Goal: Communication & Community: Answer question/provide support

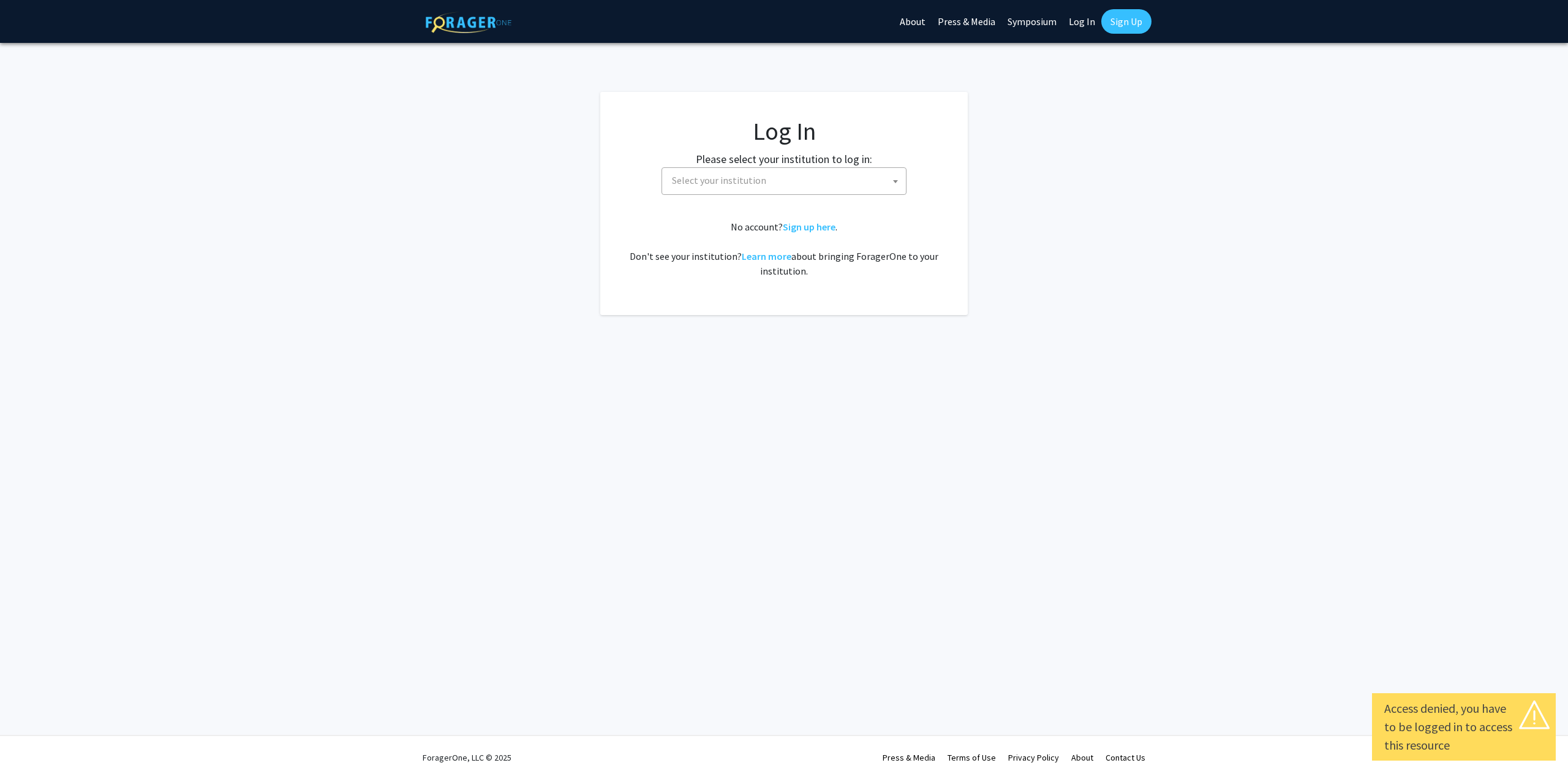
click at [763, 168] on span "Select your institution" at bounding box center [786, 181] width 239 height 25
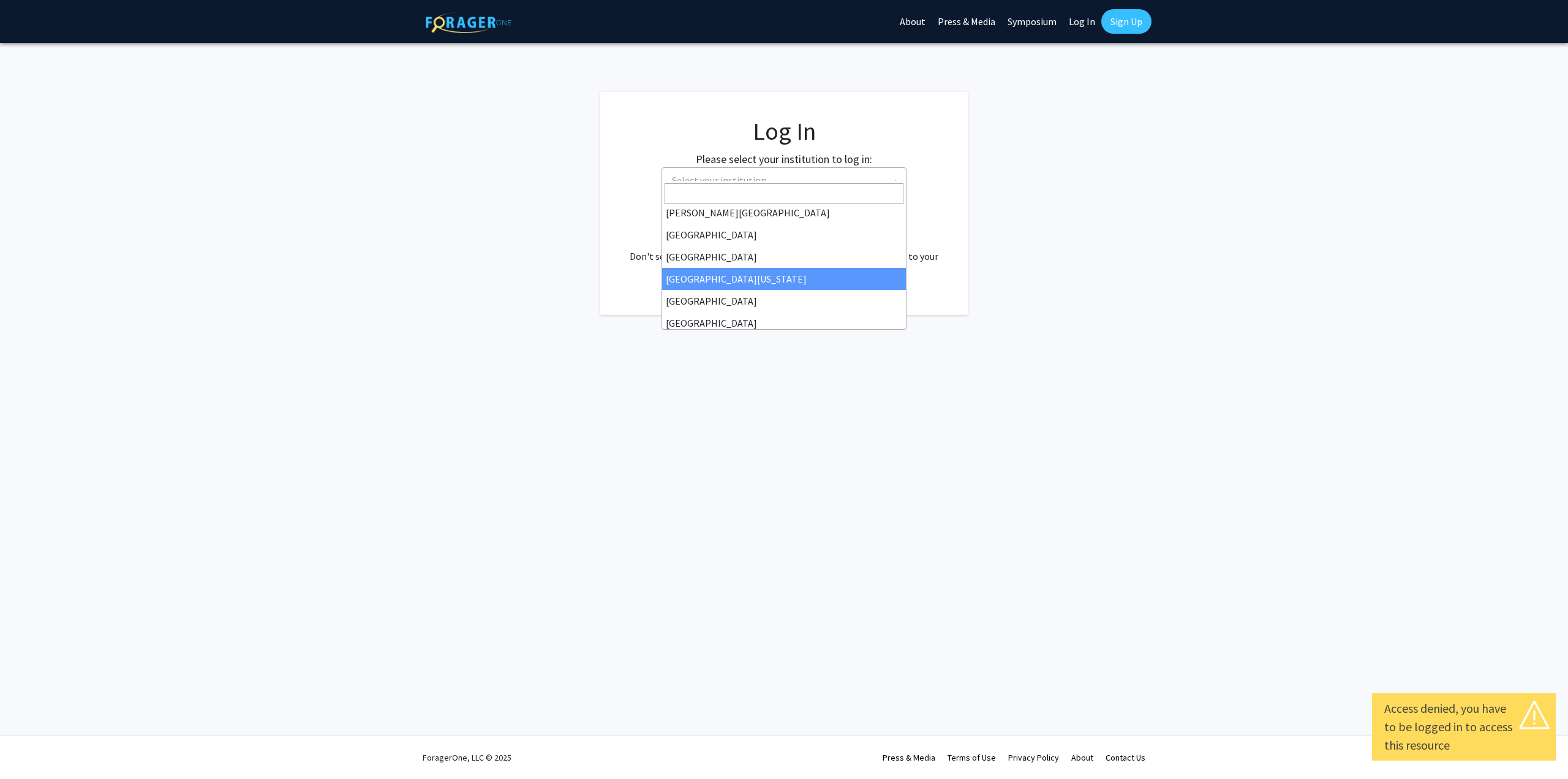
scroll to position [123, 0]
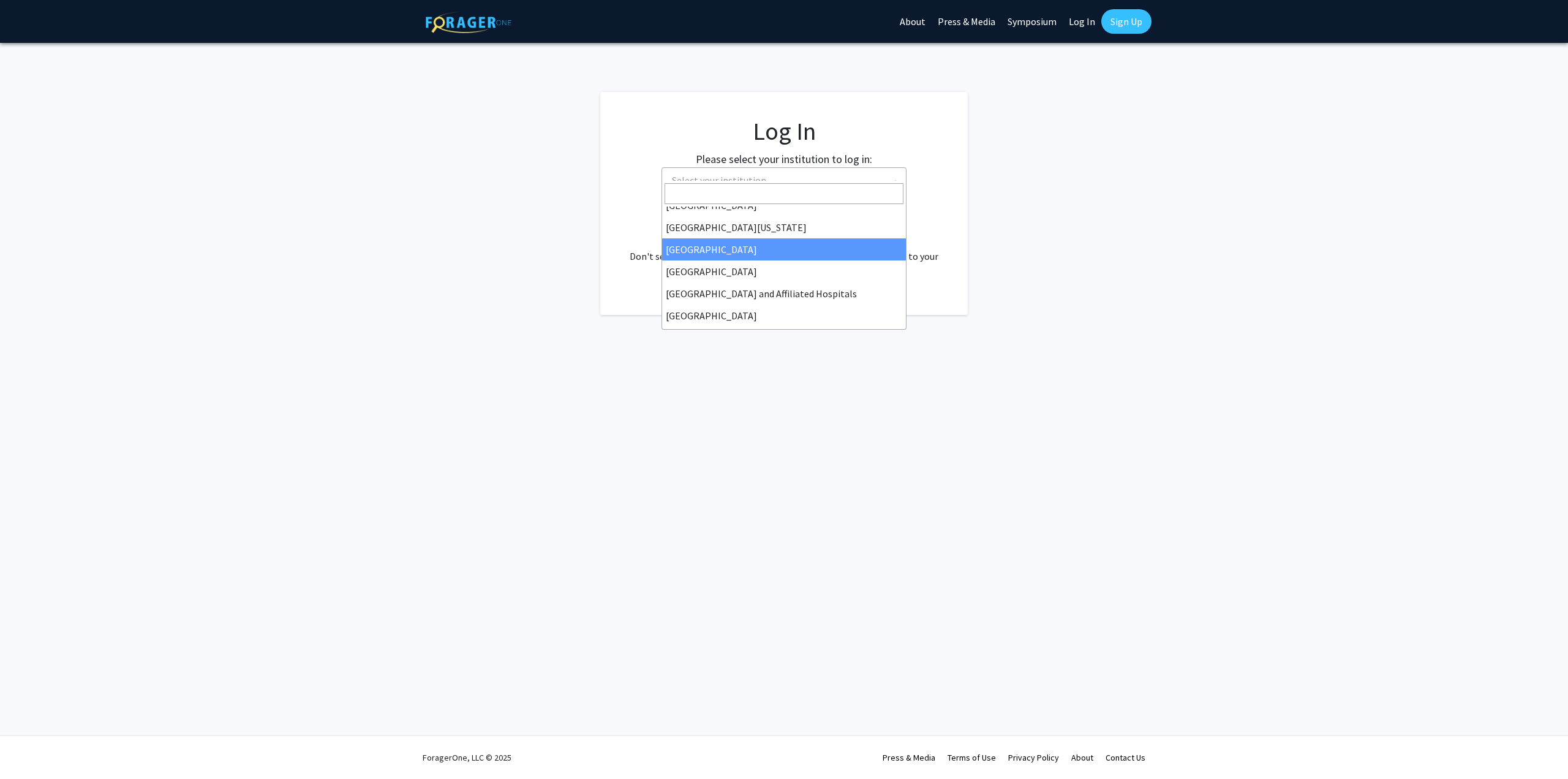
select select "12"
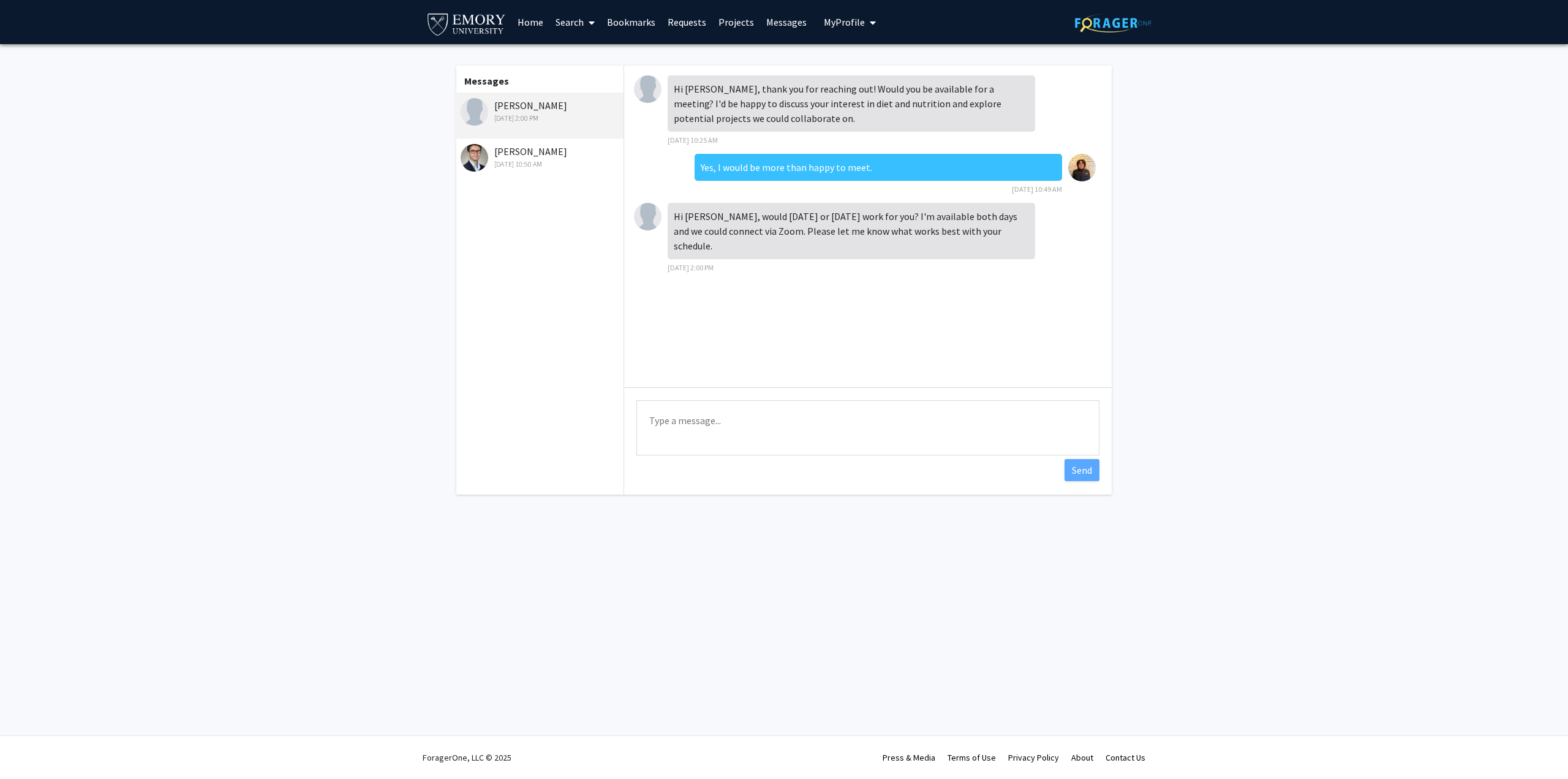
click at [696, 408] on textarea "Type a message" at bounding box center [868, 427] width 463 height 55
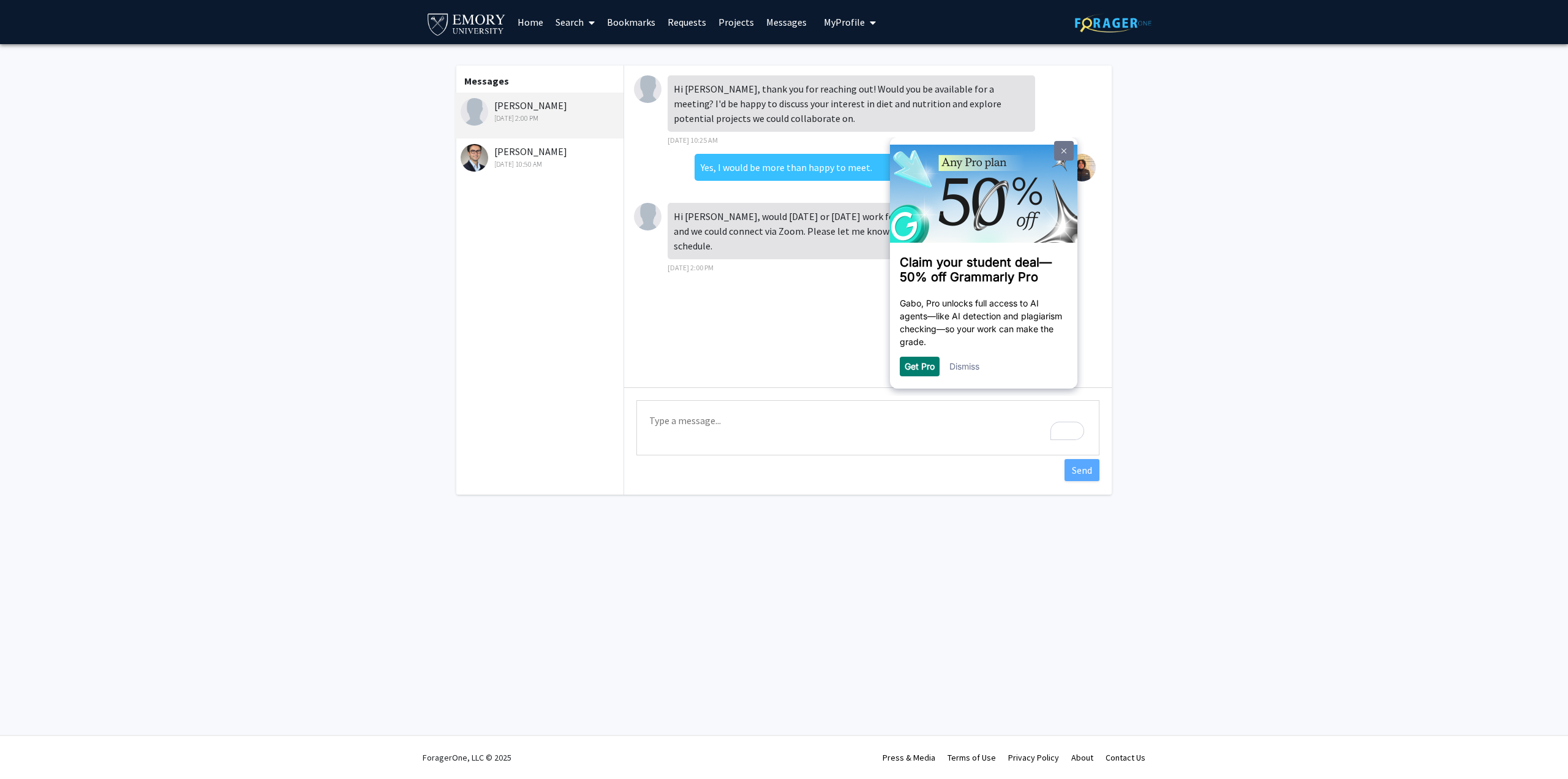
click at [1068, 152] on link at bounding box center [1064, 151] width 19 height 19
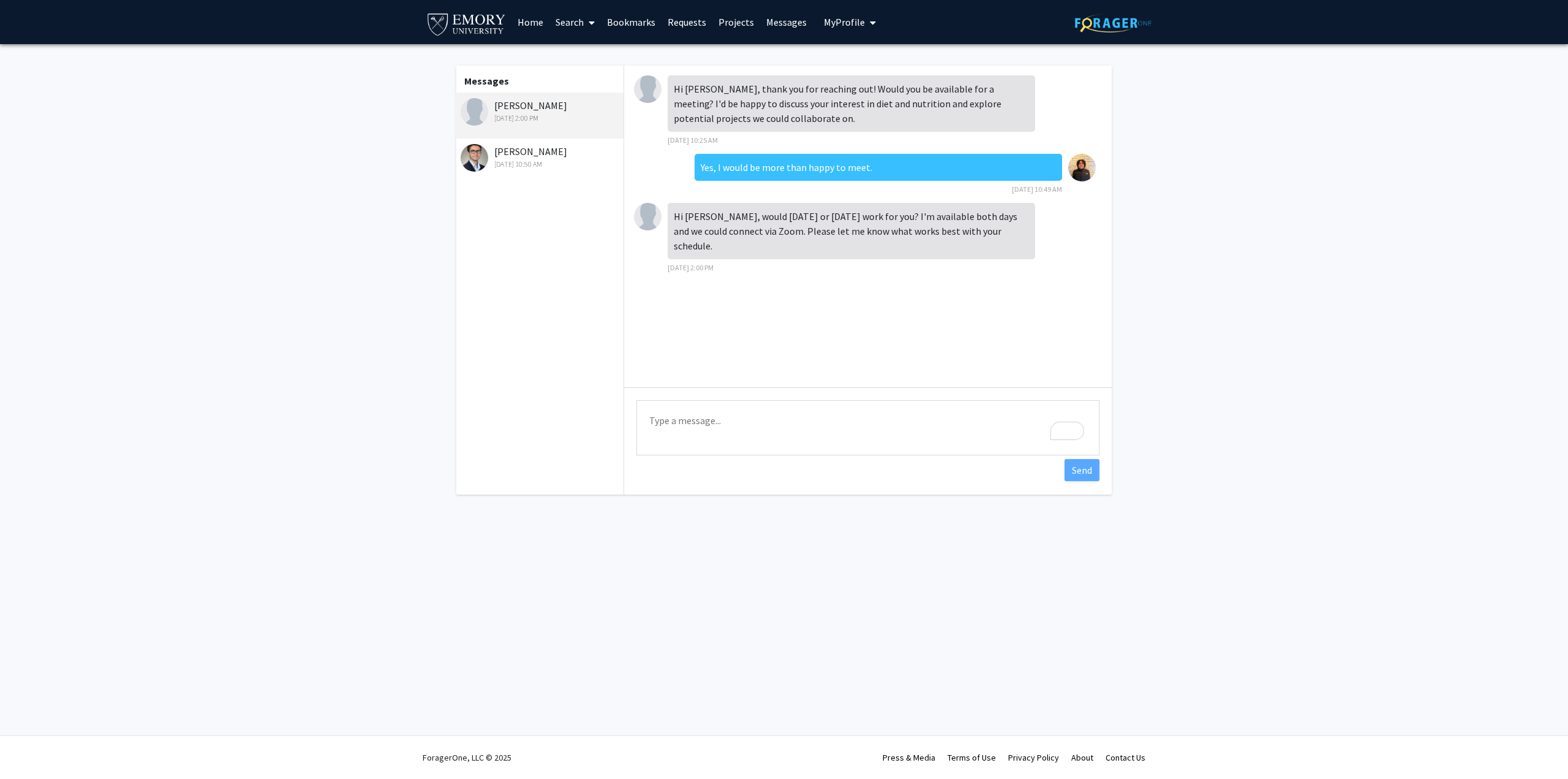
click at [693, 413] on textarea "Type a message" at bounding box center [868, 427] width 463 height 55
type textarea "B"
type textarea "M"
type textarea "h"
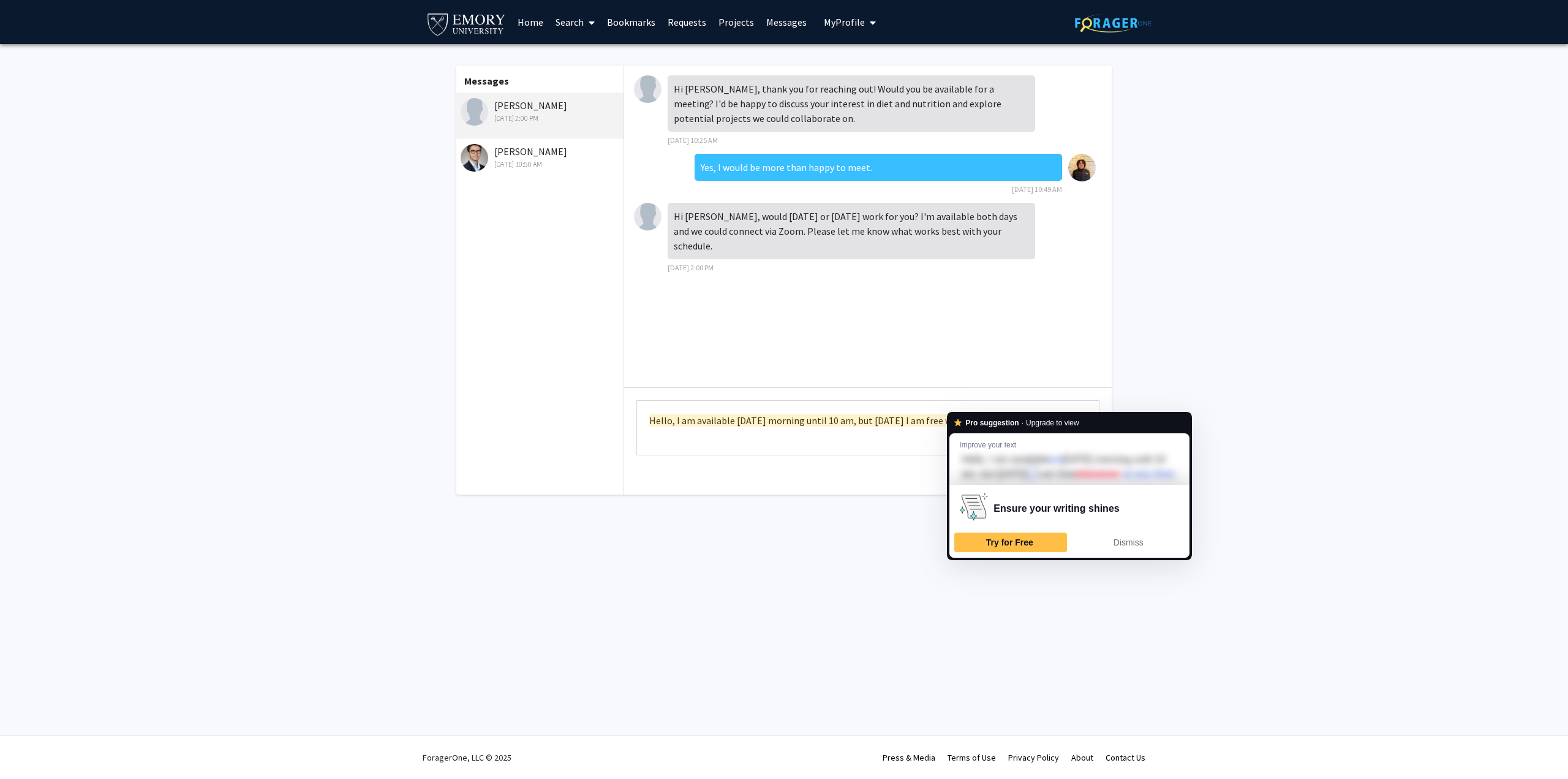
click at [964, 406] on textarea "Hello, I am available [DATE] morning until 10 am, but [DATE] I am free whenever." at bounding box center [868, 427] width 463 height 55
click at [1004, 403] on textarea "Hello, I am available [DATE] morning until 10 am, but [DATE] I am free whenever." at bounding box center [868, 427] width 463 height 55
click at [1011, 404] on textarea "Hello, I am available [DATE] morning until 10 am, but [DATE] I am free whenever." at bounding box center [868, 427] width 463 height 55
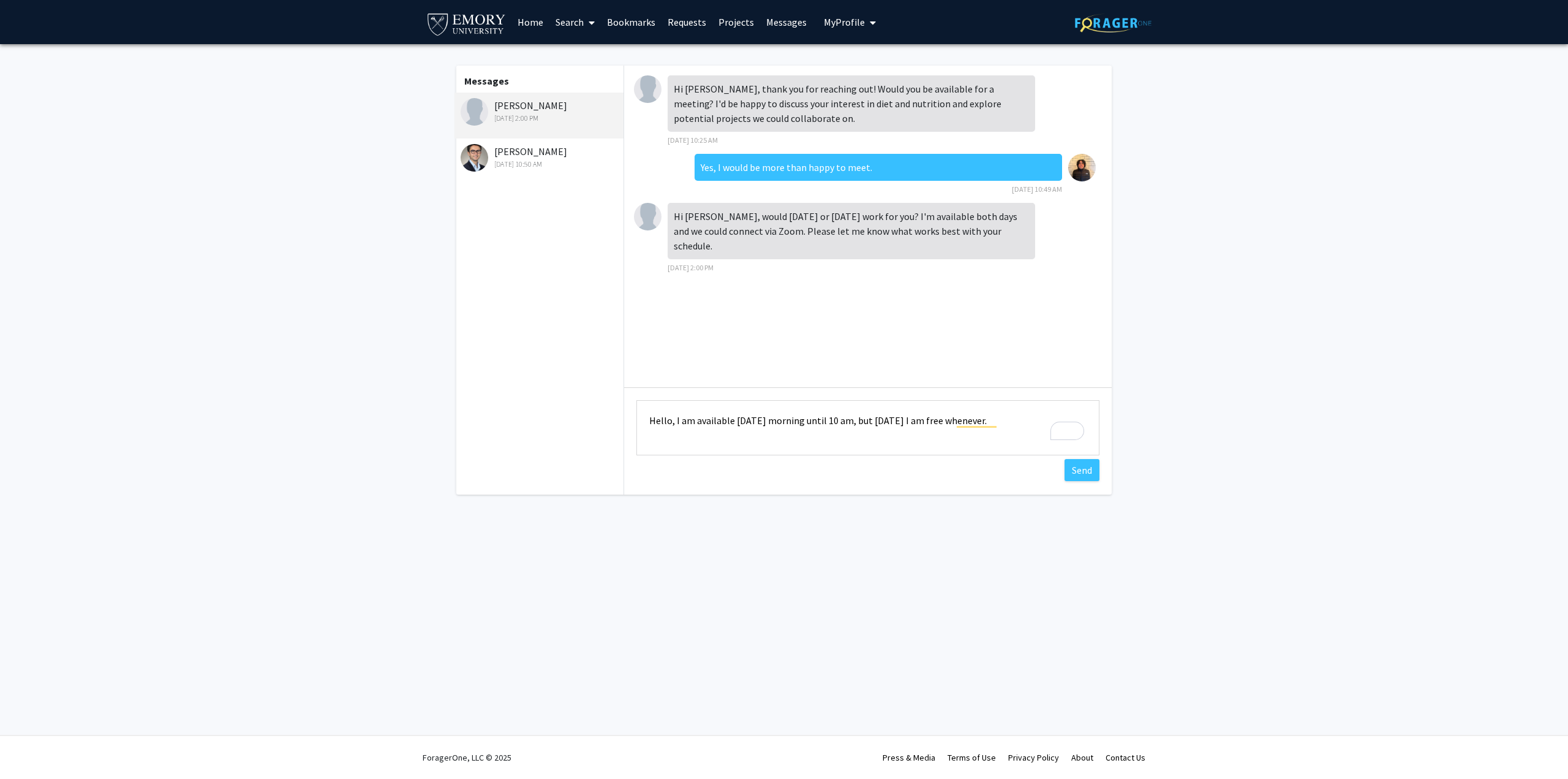
drag, startPoint x: 956, startPoint y: 405, endPoint x: 1000, endPoint y: 409, distance: 44.2
click at [1000, 409] on textarea "Hello, I am available Monday morning until 10 am, but on Tuesday I am free when…" at bounding box center [868, 427] width 463 height 55
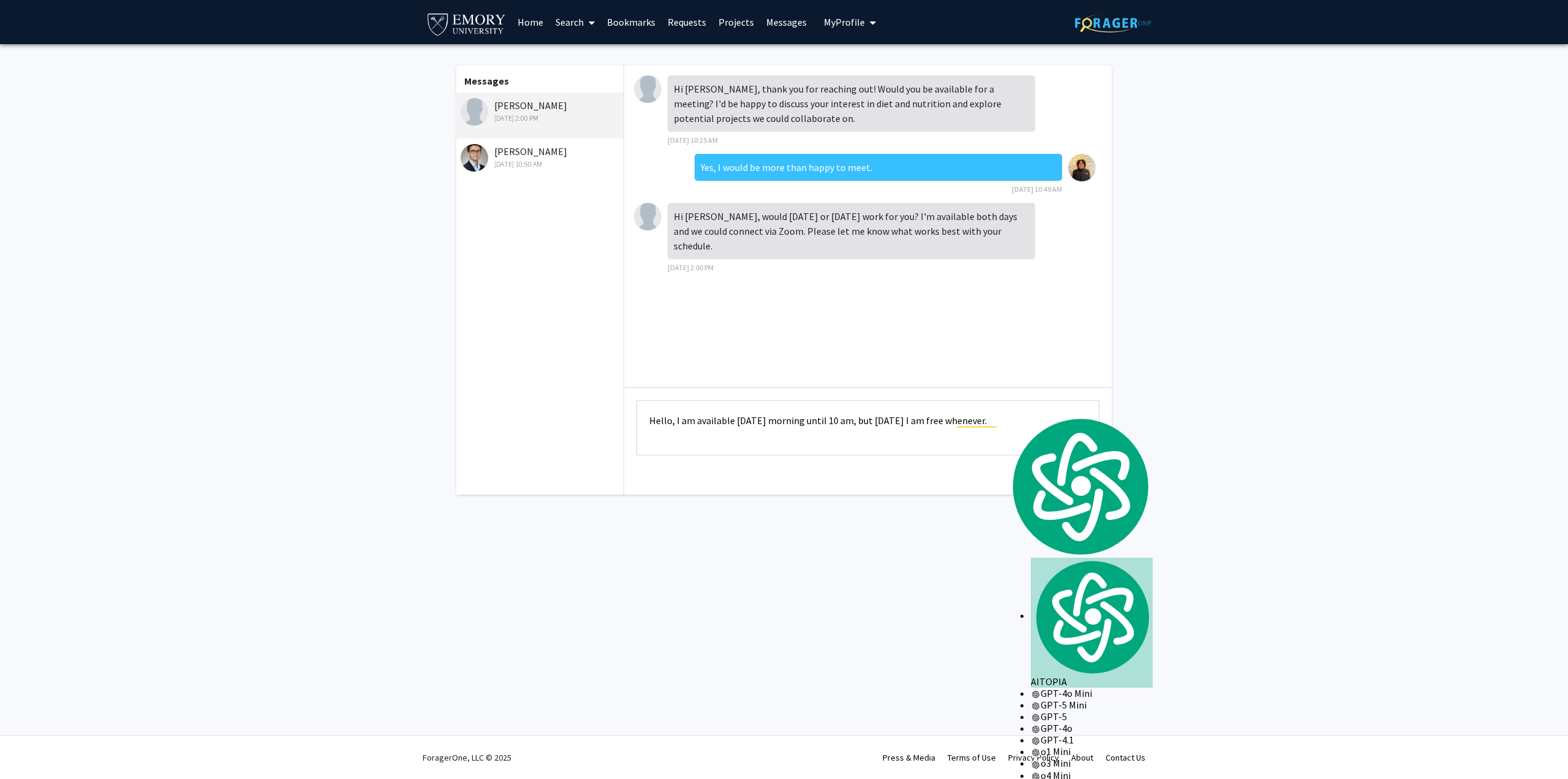
click at [803, 406] on textarea "Hello, I am available Monday morning until 10 am, but on Tuesday I am free when…" at bounding box center [868, 427] width 463 height 55
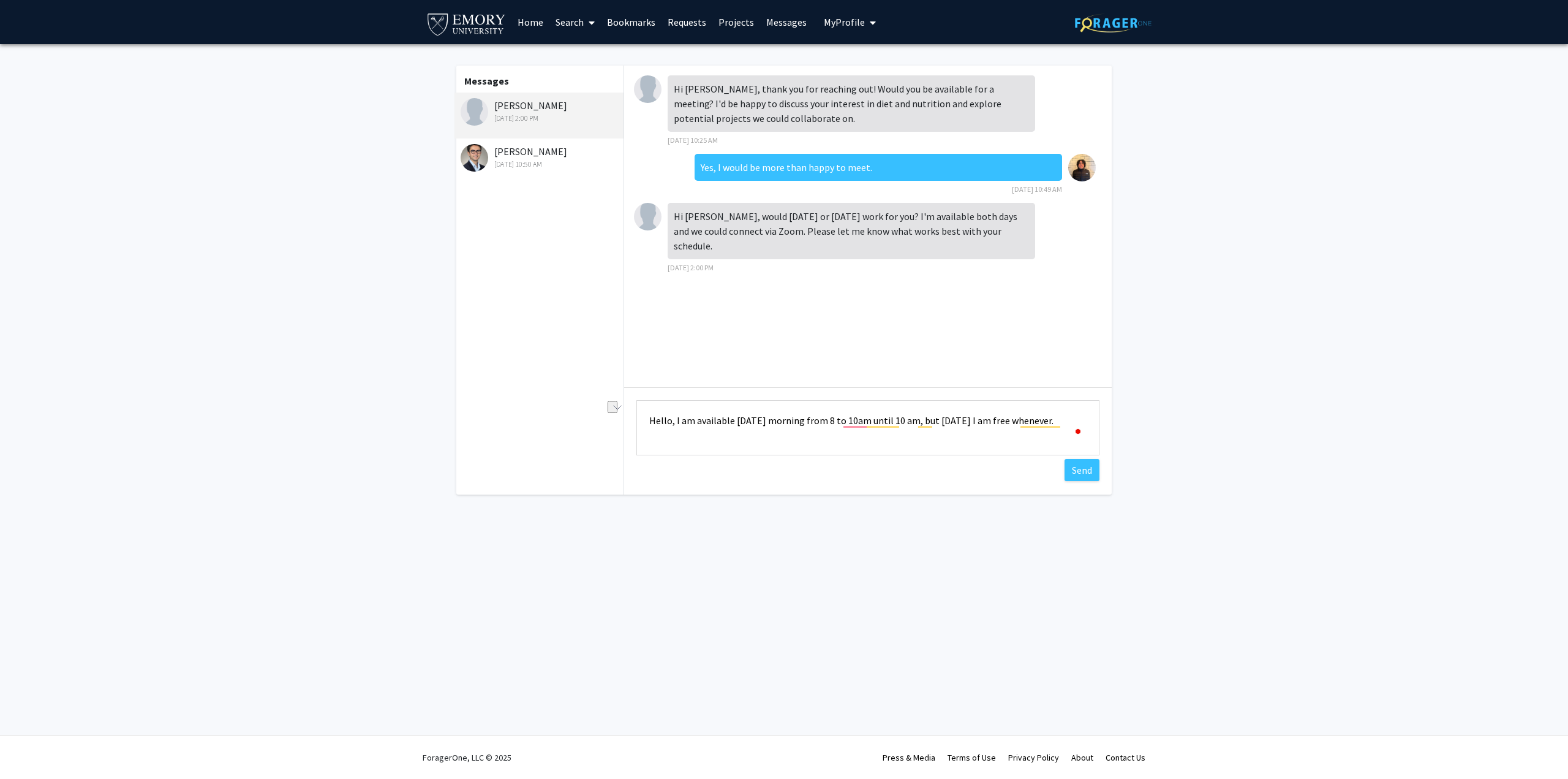
drag, startPoint x: 867, startPoint y: 406, endPoint x: 913, endPoint y: 407, distance: 46.0
click at [913, 407] on textarea "Hello, I am available Monday morning from 8 to 10am until 10 am, but on Tuesday…" at bounding box center [868, 427] width 463 height 55
drag, startPoint x: 883, startPoint y: 406, endPoint x: 872, endPoint y: 406, distance: 11.0
click at [872, 406] on textarea "Hello, I am available Monday morning from 8 to 10am, but on Tuesday I am free w…" at bounding box center [868, 427] width 463 height 55
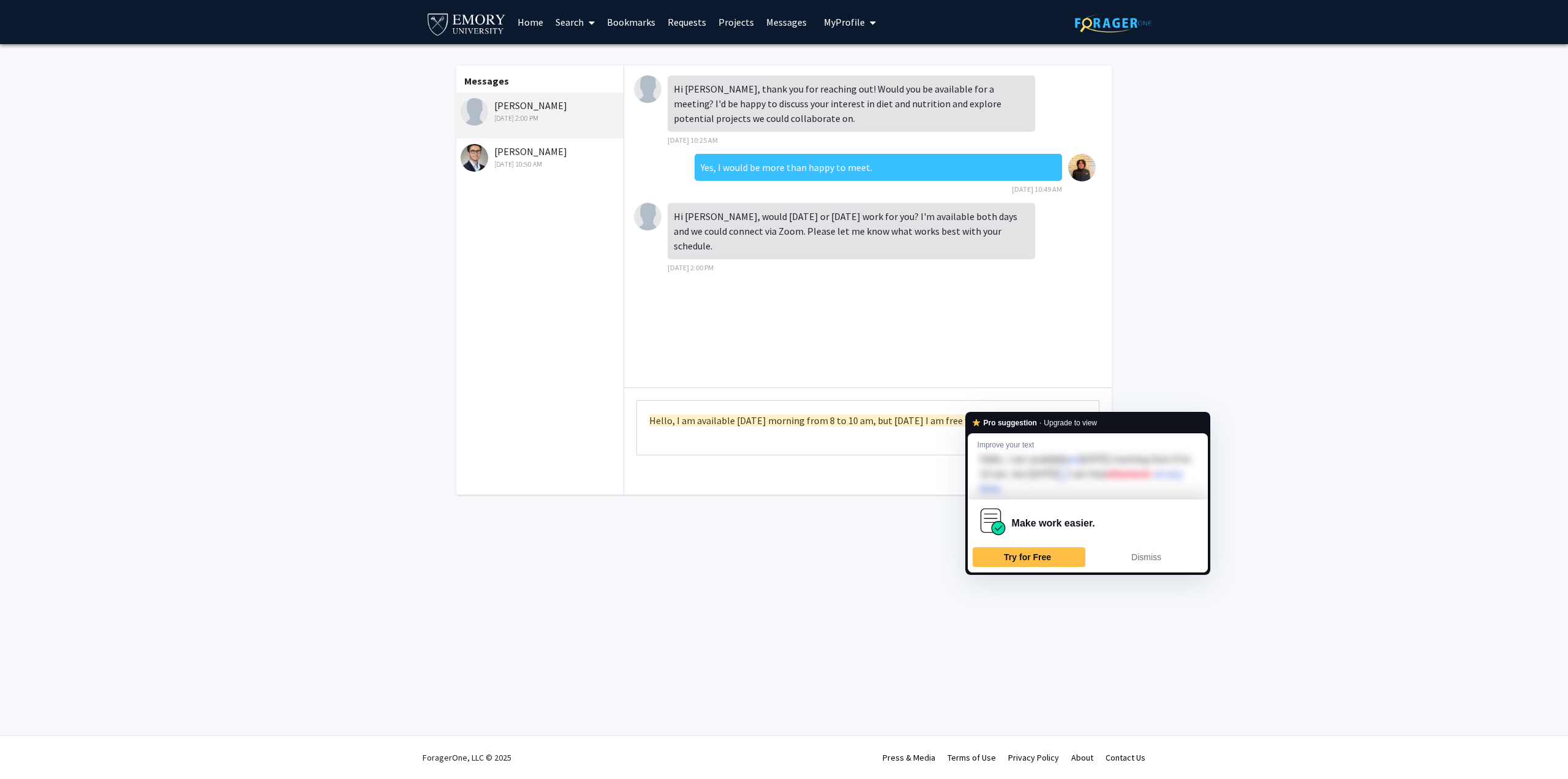
click at [997, 406] on textarea "Hello, I am available Monday morning from 8 to 10 am, but on Tuesday I am free …" at bounding box center [868, 427] width 463 height 55
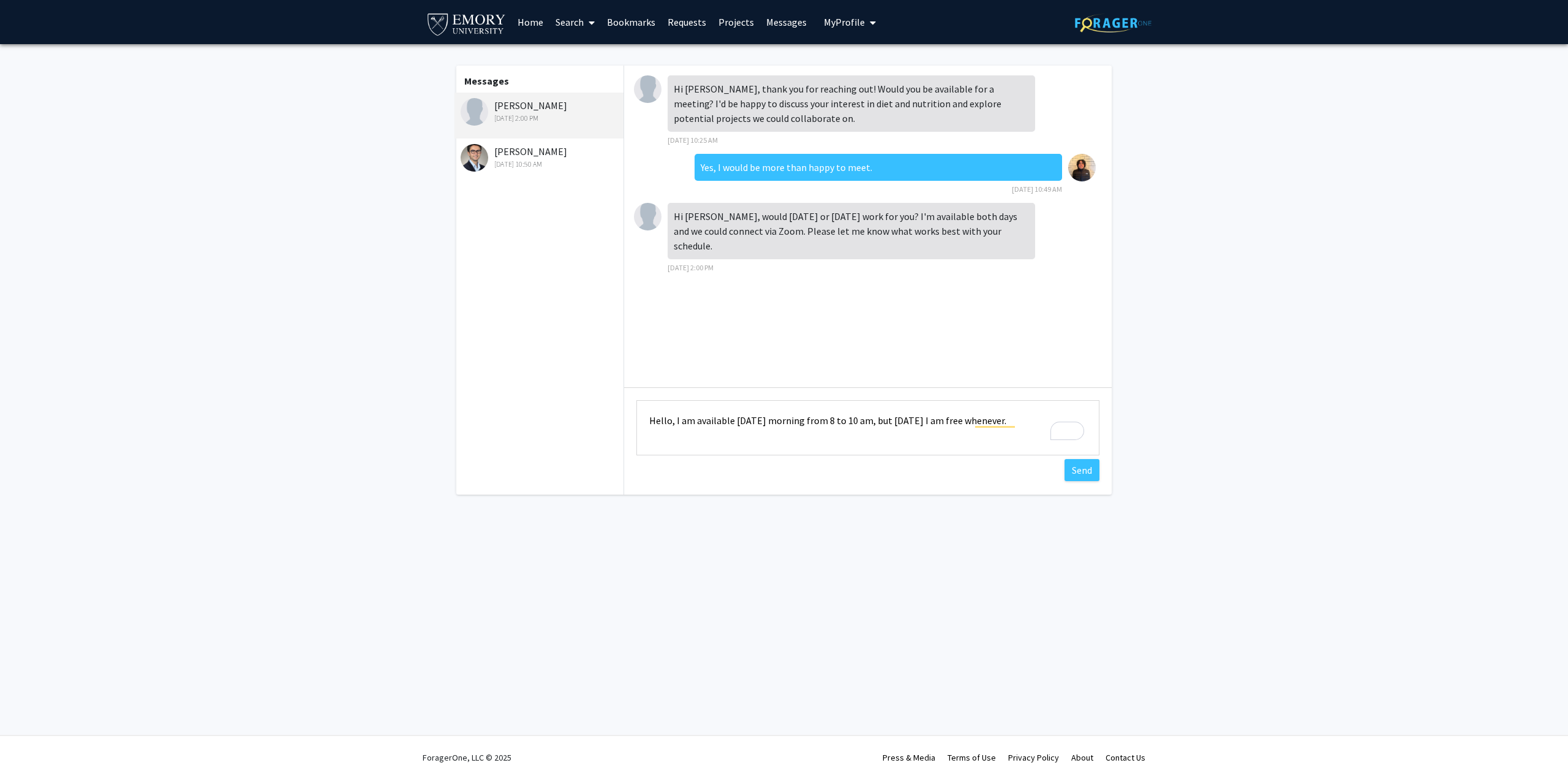
click at [1018, 403] on textarea "Hello, I am available Monday morning from 8 to 10 am, but on Tuesday I am free …" at bounding box center [868, 427] width 463 height 55
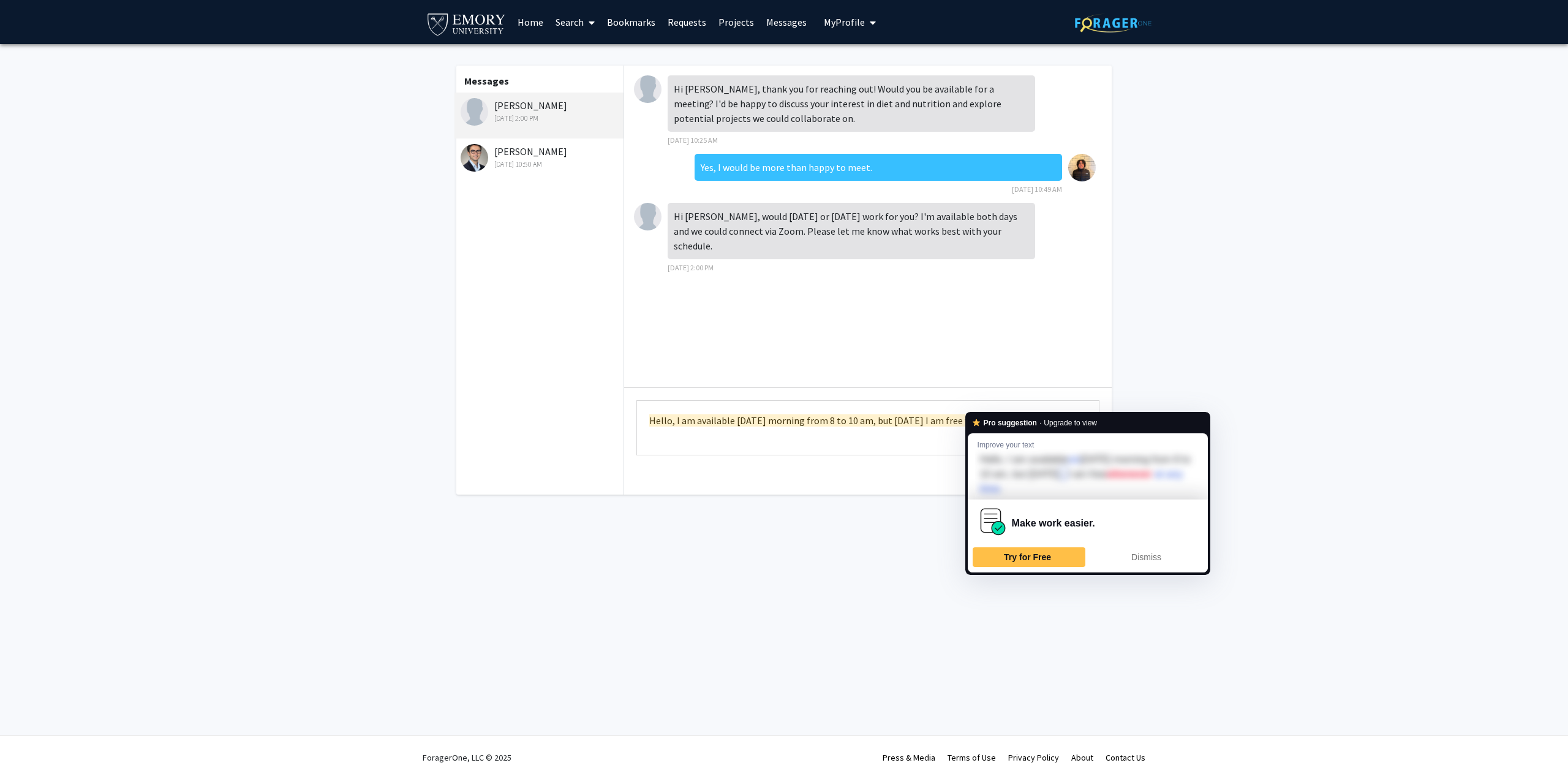
drag, startPoint x: 976, startPoint y: 405, endPoint x: 1014, endPoint y: 410, distance: 38.3
click at [1014, 410] on textarea "Hello, I am available Monday morning from 8 to 10 am, but on Tuesday I am free …" at bounding box center [868, 427] width 463 height 55
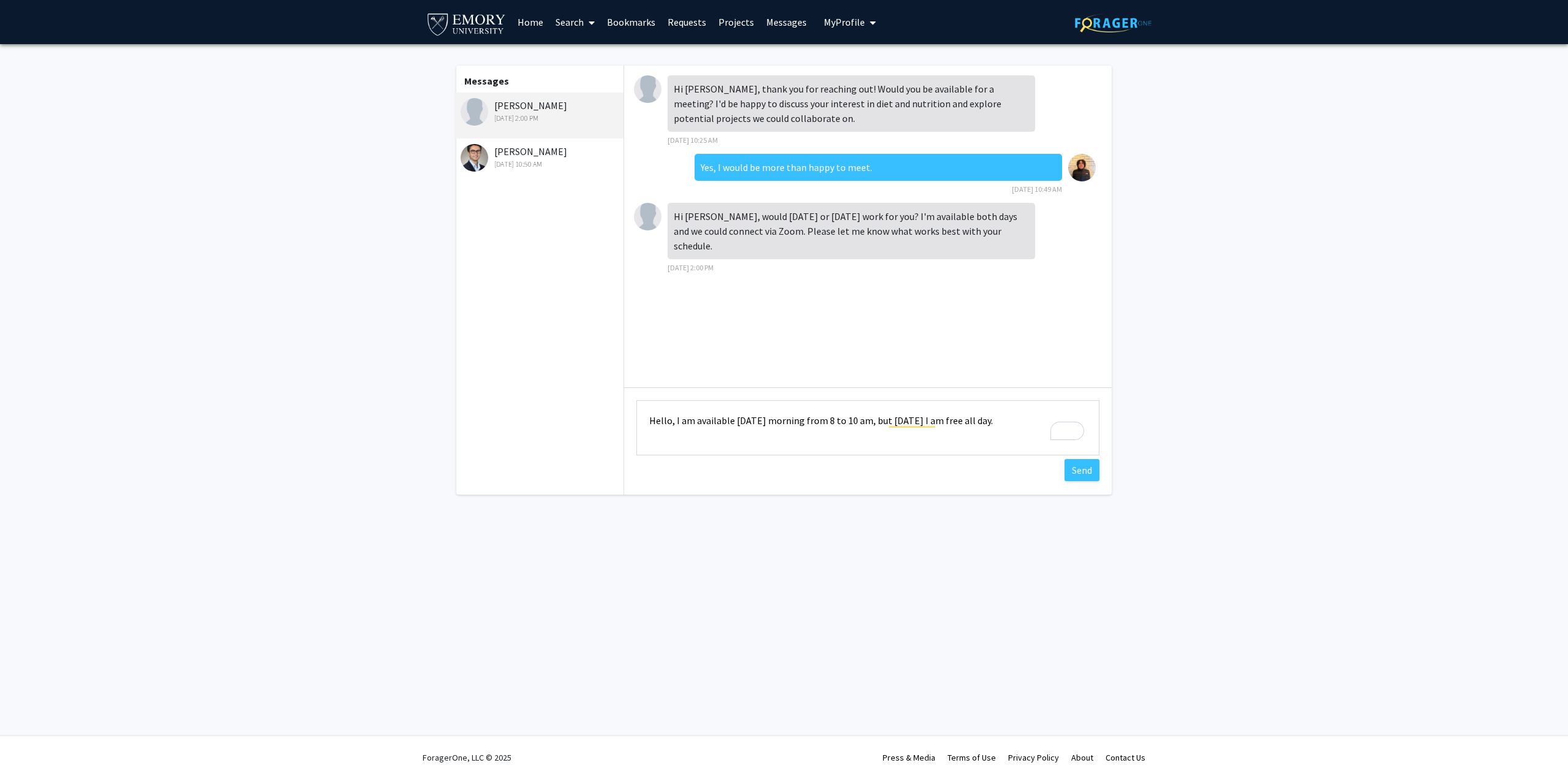
click at [1013, 404] on textarea "Hello, I am available Monday morning from 8 to 10 am, but on Tuesday I am free …" at bounding box center [868, 427] width 463 height 55
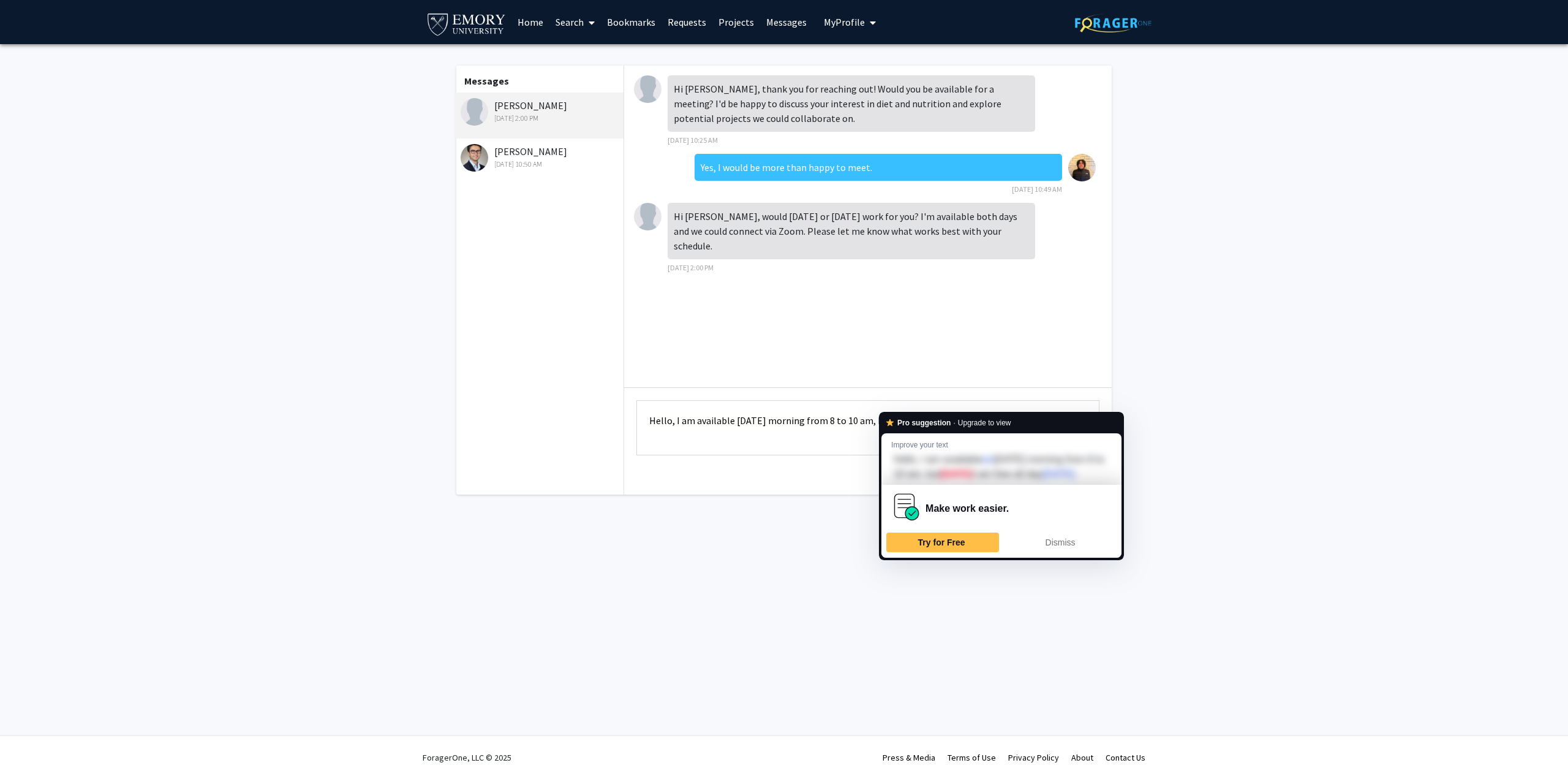
click at [880, 402] on textarea "Hello, I am available Monday morning from 8 to 10 am, but on Tuesday I am free …" at bounding box center [868, 427] width 463 height 55
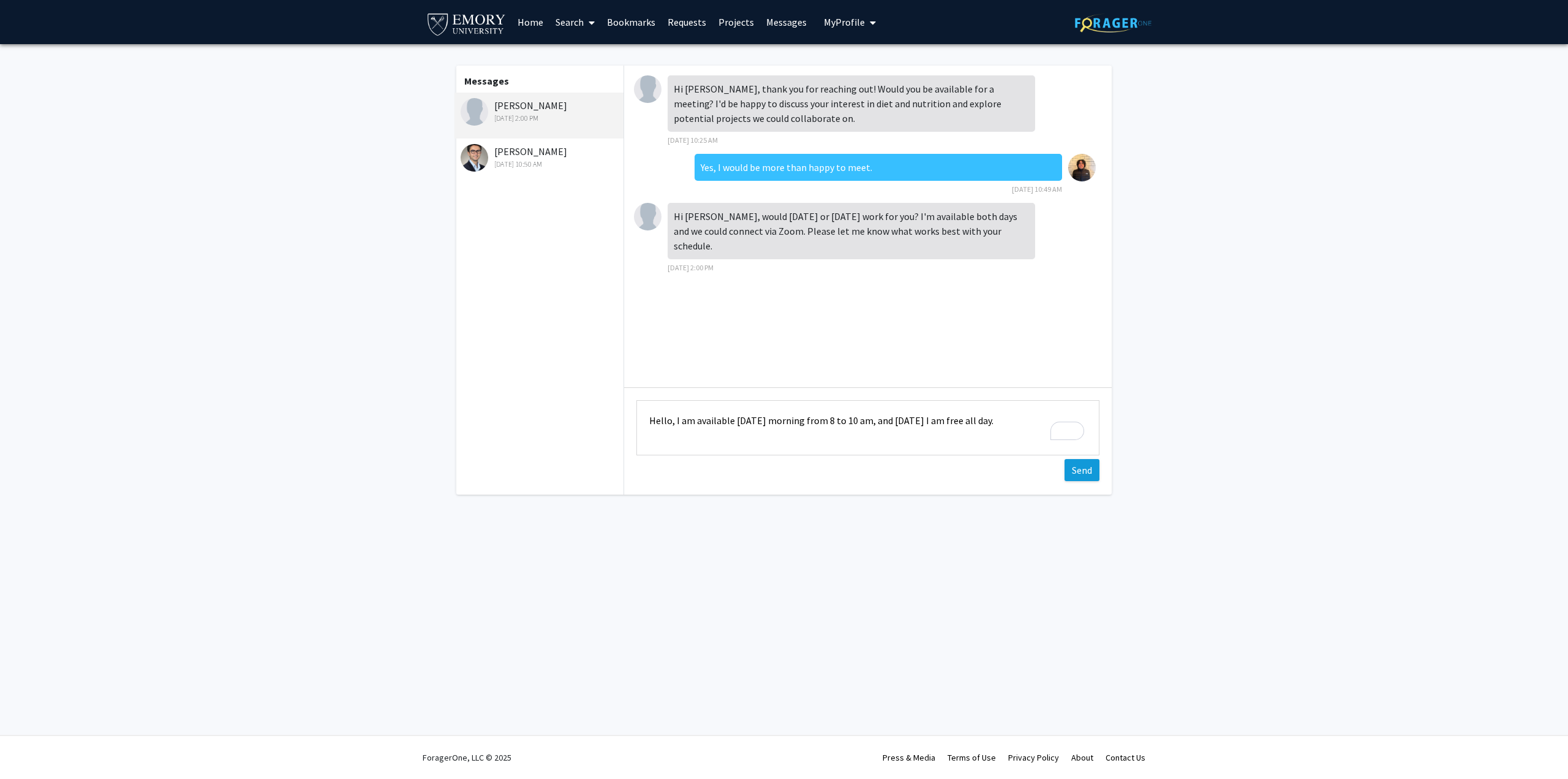
type textarea "Hello, I am available Monday morning from 8 to 10 am, and on Tuesday I am free …"
click at [1084, 459] on button "Send" at bounding box center [1082, 470] width 35 height 22
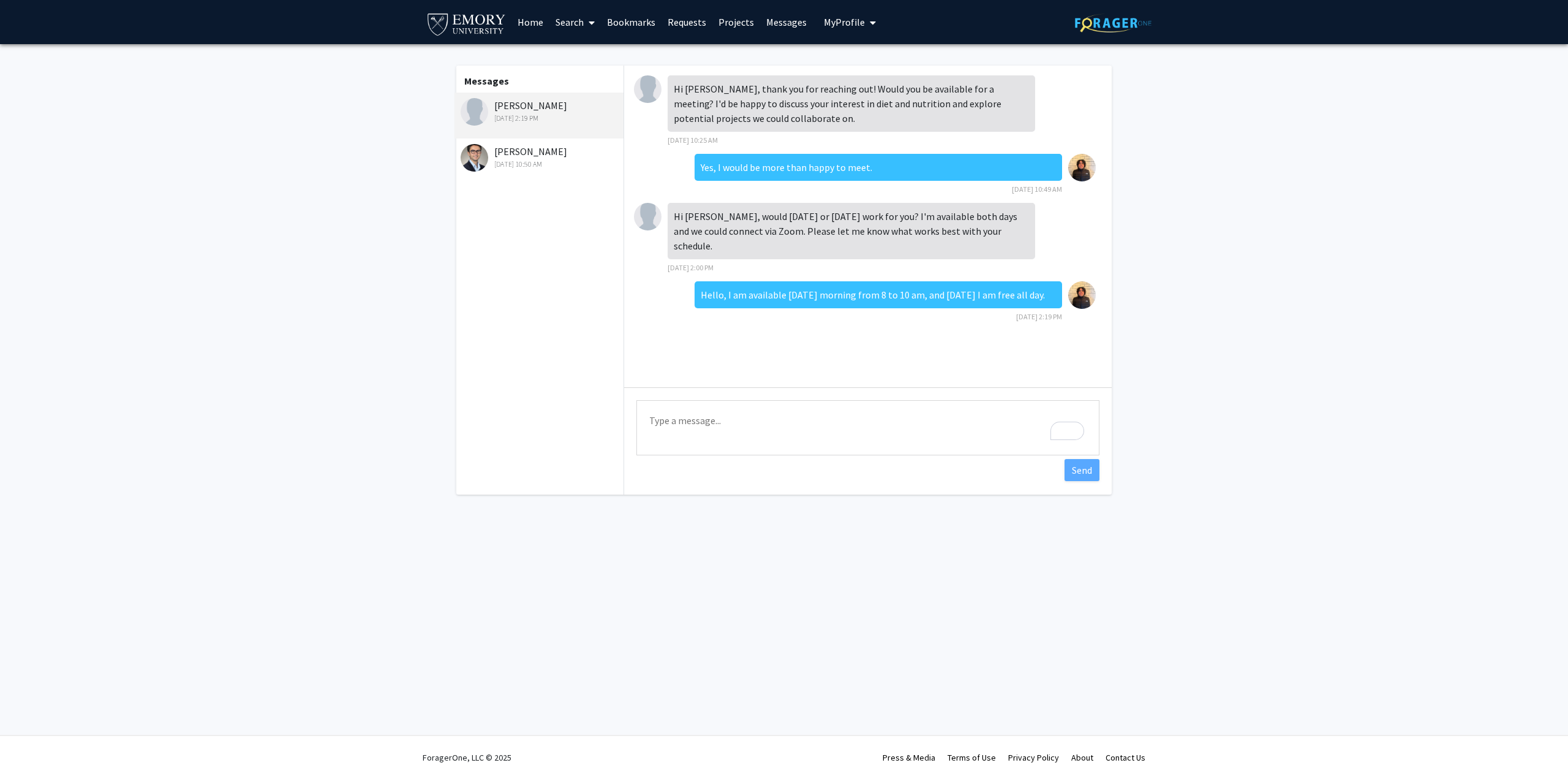
click at [814, 400] on textarea "Type a message" at bounding box center [868, 427] width 463 height 55
